Goal: Information Seeking & Learning: Learn about a topic

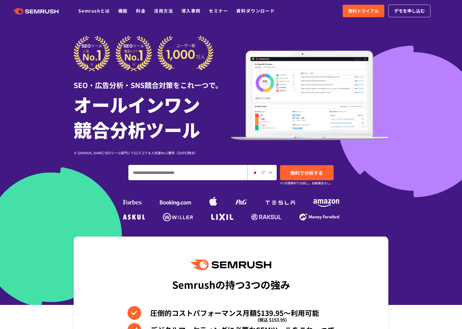
click at [407, 79] on div at bounding box center [231, 152] width 462 height 305
click at [74, 216] on div "SEO・広告分析・SNS競合対策をこれ一つで。 オールインワン 競合分析ツール ※ G2.com SEOツール部門にてG2スコア＆人気度No.1獲得（2023…" at bounding box center [231, 129] width 315 height 187
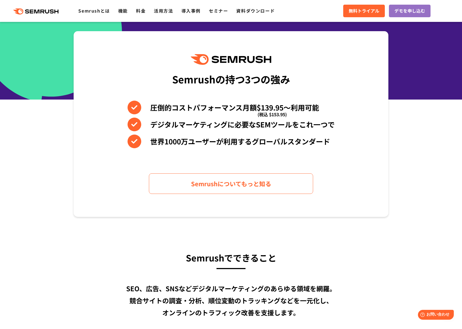
scroll to position [253, 0]
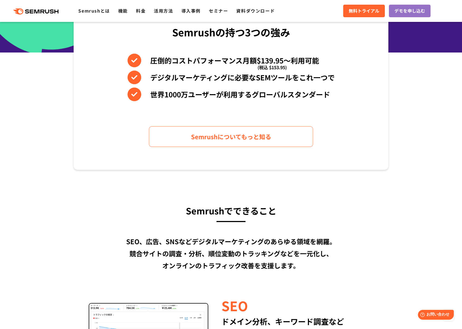
drag, startPoint x: 31, startPoint y: 253, endPoint x: 72, endPoint y: 245, distance: 42.0
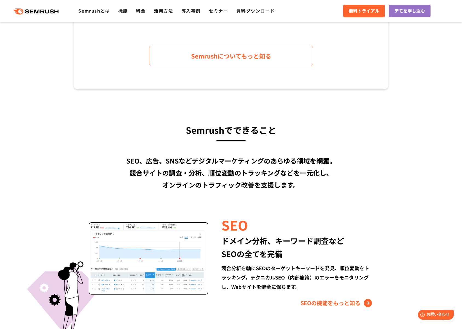
scroll to position [364, 0]
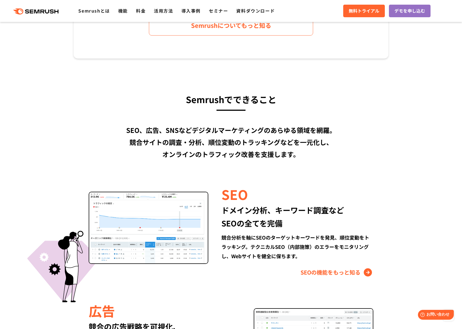
click at [364, 206] on div "ドメイン分析、キーワード調査など SEOの全てを完備" at bounding box center [297, 217] width 152 height 26
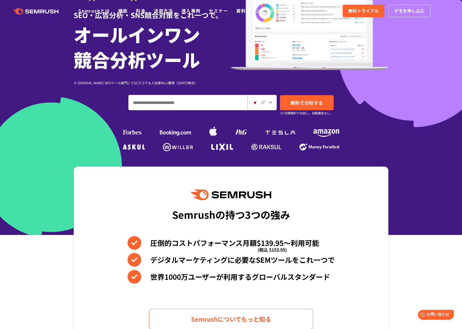
scroll to position [0, 0]
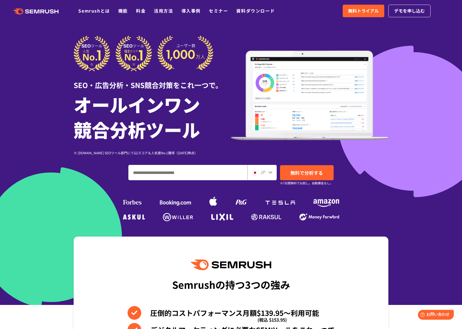
click at [364, 195] on div "SEO・広告分析・SNS競合対策をこれ一つで。 オールインワン 競合分析ツール ※ G2.com SEOツール部門にてG2スコア＆人気度No.1獲得（2023…" at bounding box center [231, 129] width 315 height 187
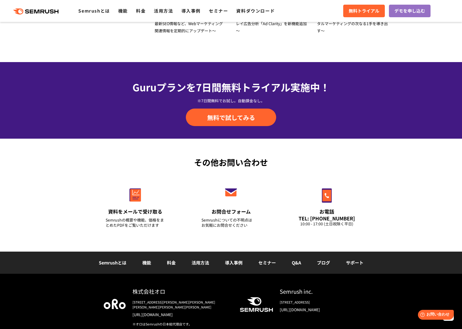
scroll to position [1835, 0]
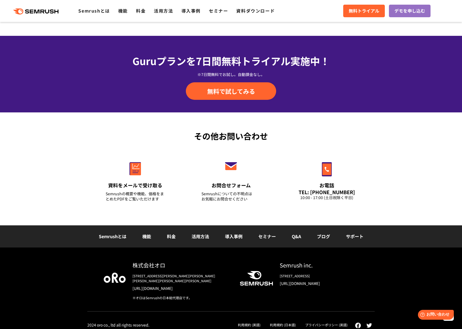
click at [48, 278] on div "株式会社オロ 〒153-0063　東京都目黒区目黒3-9-1 目黒須田ビル https://www.oro.com/ja/ ※オロはSemrushの日本総代理…" at bounding box center [231, 291] width 462 height 86
click at [48, 275] on div "株式会社オロ 〒153-0063　東京都目黒区目黒3-9-1 目黒須田ビル https://www.oro.com/ja/ ※オロはSemrushの日本総代理…" at bounding box center [231, 291] width 462 height 86
click at [45, 197] on div "その他お問い合わせ 資料をメールで受け取る Semrushの概要や機能、価格をまとめたPDFをご覧いただけます お問合せフォーム Semrushについての不明…" at bounding box center [231, 168] width 462 height 113
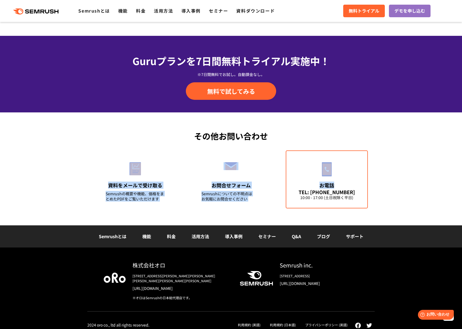
drag, startPoint x: 61, startPoint y: 154, endPoint x: 335, endPoint y: 185, distance: 275.6
click at [335, 185] on div "その他お問い合わせ 資料をメールで受け取る Semrushの概要や機能、価格をまとめたPDFをご覧いただけます お問合せフォーム Semrushについての不明…" at bounding box center [231, 168] width 462 height 113
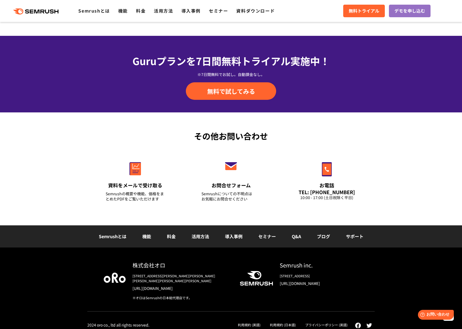
click at [400, 190] on div "その他お問い合わせ 資料をメールで受け取る Semrushの概要や機能、価格をまとめたPDFをご覧いただけます お問合せフォーム Semrushについての不明…" at bounding box center [231, 168] width 462 height 113
drag, startPoint x: 144, startPoint y: 149, endPoint x: 95, endPoint y: 131, distance: 52.1
click at [143, 149] on div "資料をメールで受け取る Semrushの概要や機能、価格をまとめたPDFをご覧いただけます お問合せフォーム Semrushについての不明点は お気軽にお問合…" at bounding box center [230, 175] width 287 height 66
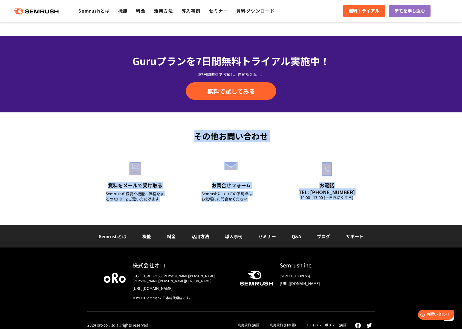
drag, startPoint x: 93, startPoint y: 132, endPoint x: 389, endPoint y: 207, distance: 305.3
click at [390, 212] on div "その他お問い合わせ 資料をメールで受け取る Semrushの概要や機能、価格をまとめたPDFをご覧いただけます お問合せフォーム Semrushについての不明…" at bounding box center [231, 168] width 462 height 113
click at [390, 207] on div "その他お問い合わせ 資料をメールで受け取る Semrushの概要や機能、価格をまとめたPDFをご覧いただけます お問合せフォーム Semrushについての不明…" at bounding box center [231, 168] width 462 height 113
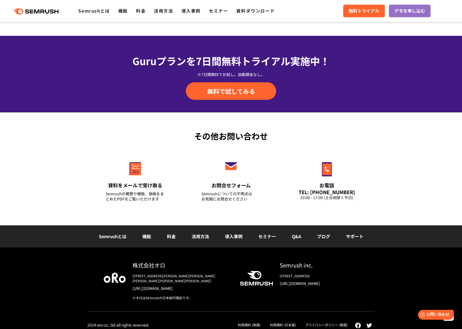
click at [47, 276] on div "株式会社オロ 〒153-0063　東京都目黒区目黒3-9-1 目黒須田ビル https://www.oro.com/ja/ ※オロはSemrushの日本総代理…" at bounding box center [231, 291] width 462 height 86
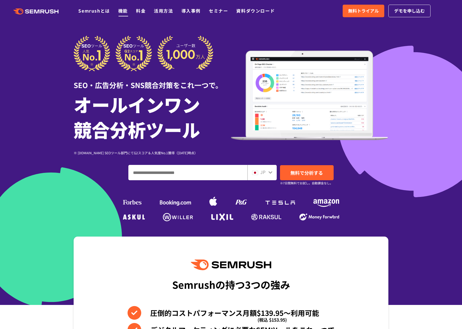
drag, startPoint x: 127, startPoint y: 13, endPoint x: 128, endPoint y: 17, distance: 4.9
click at [127, 13] on link "機能" at bounding box center [123, 10] width 10 height 7
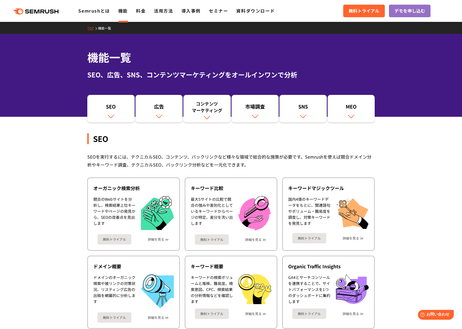
click at [155, 240] on link "詳細を見る" at bounding box center [156, 240] width 16 height 4
